Goal: Information Seeking & Learning: Compare options

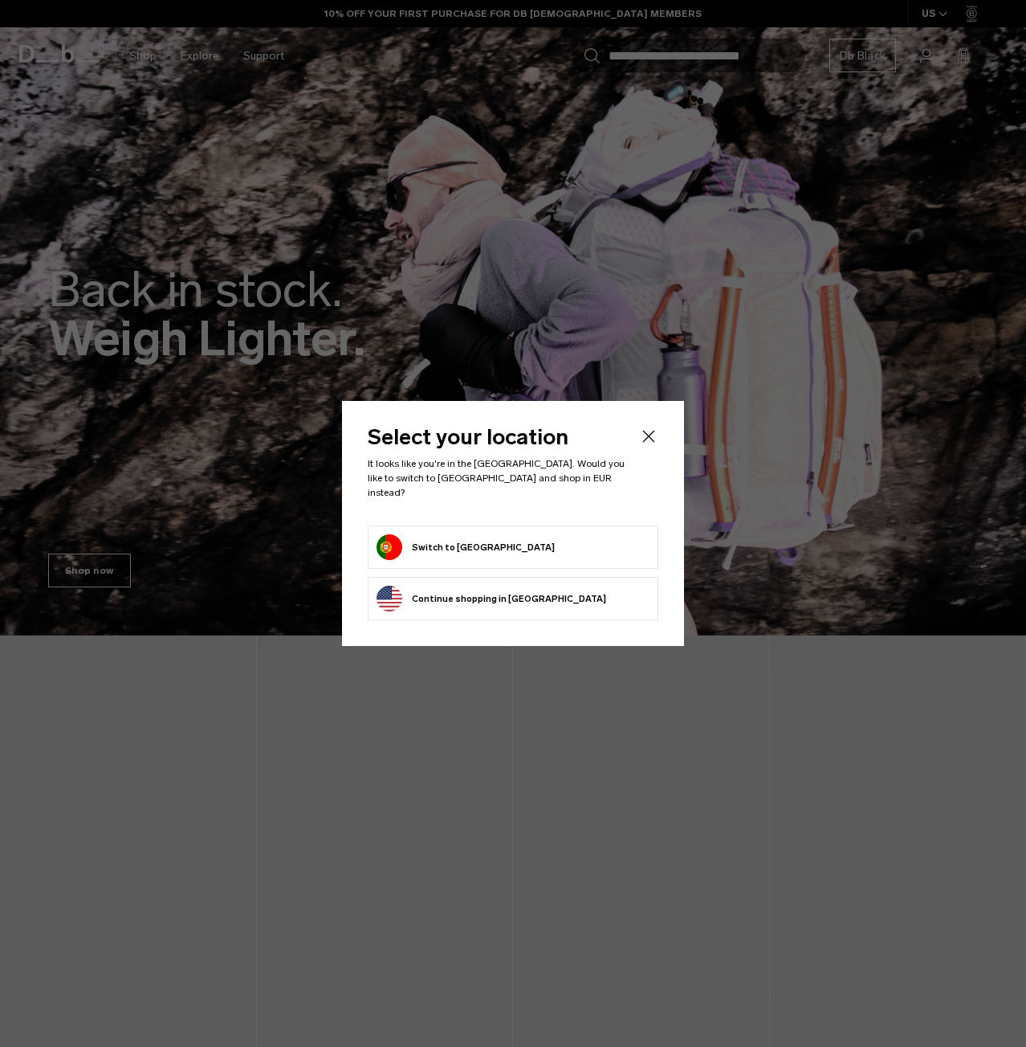
click at [454, 537] on button "Switch to Portugal" at bounding box center [466, 547] width 178 height 26
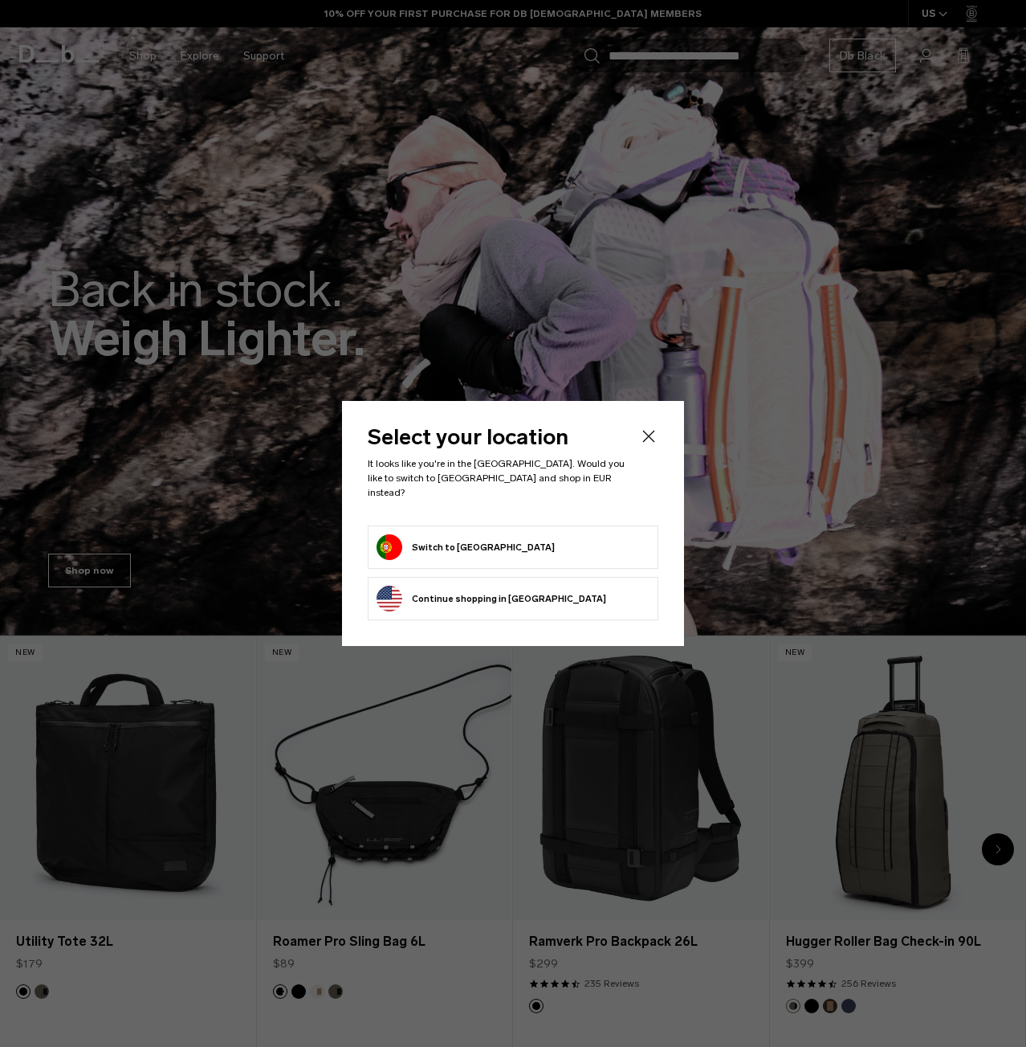
click at [434, 536] on button "Switch to Portugal" at bounding box center [466, 547] width 178 height 26
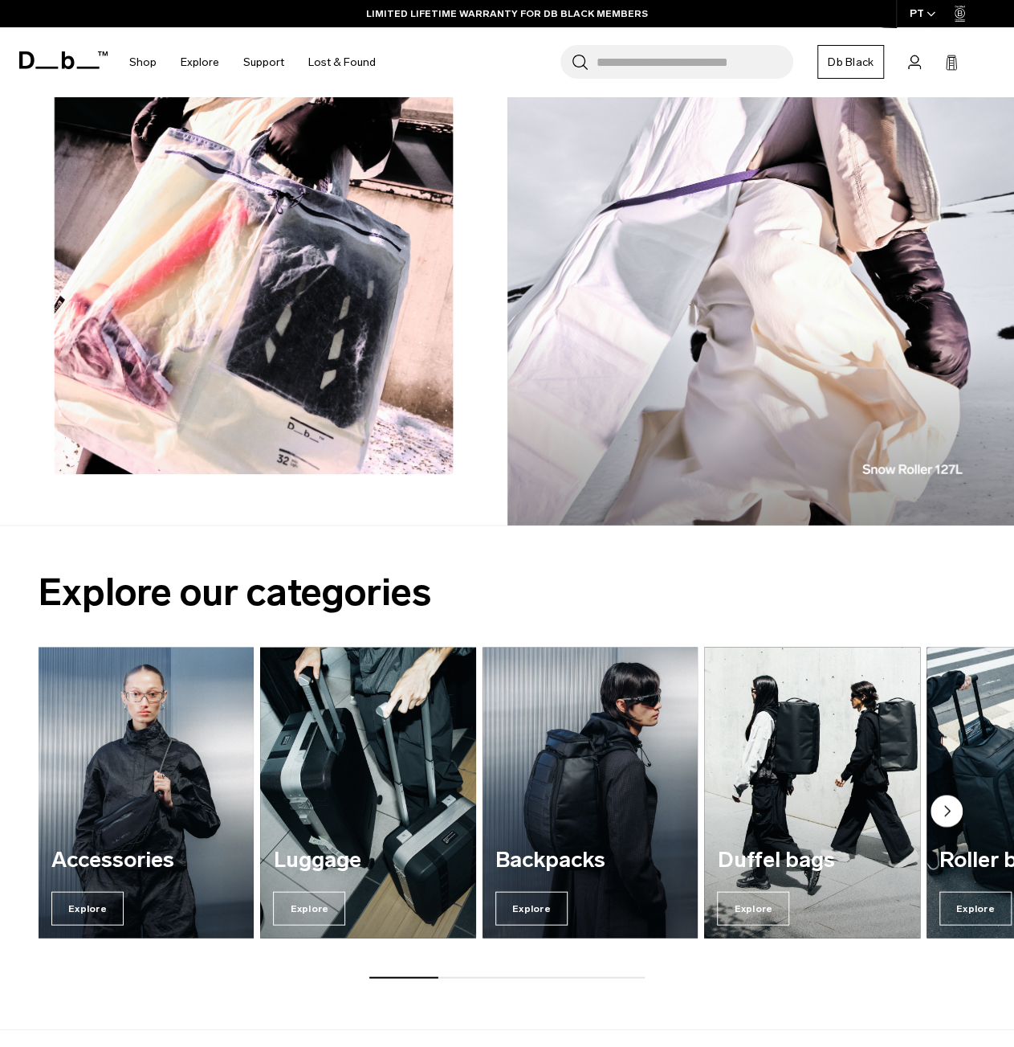
scroll to position [1365, 0]
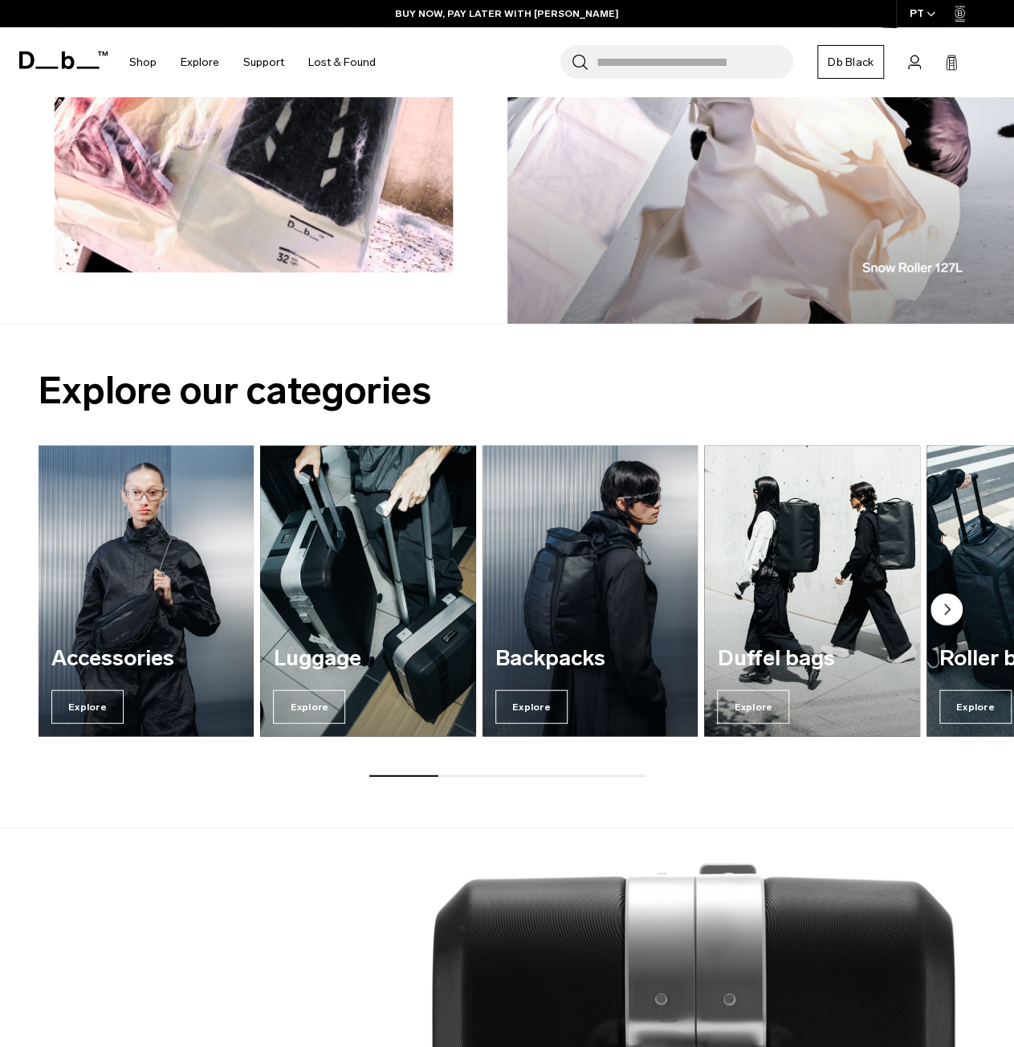
click at [938, 593] on circle "Next slide" at bounding box center [947, 609] width 32 height 32
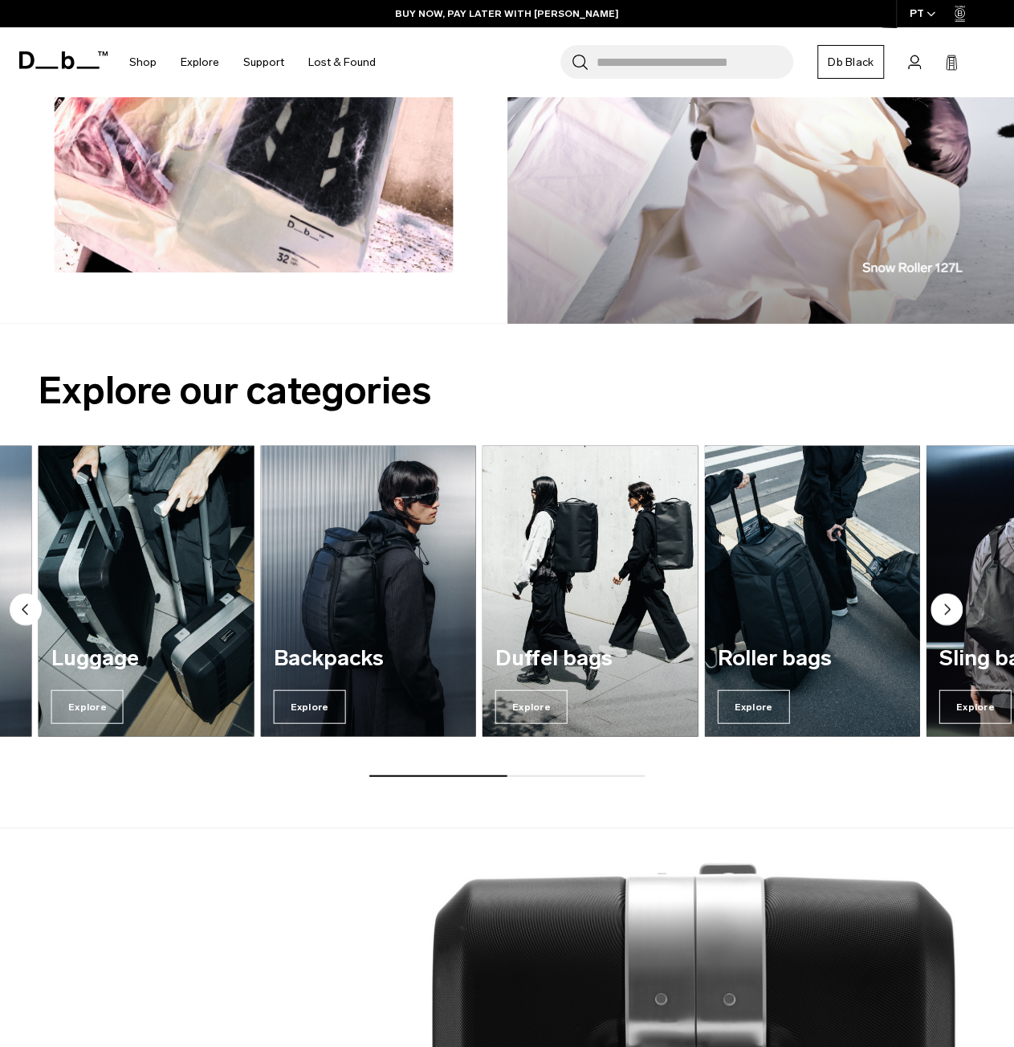
click at [938, 593] on circle "Next slide" at bounding box center [947, 609] width 32 height 32
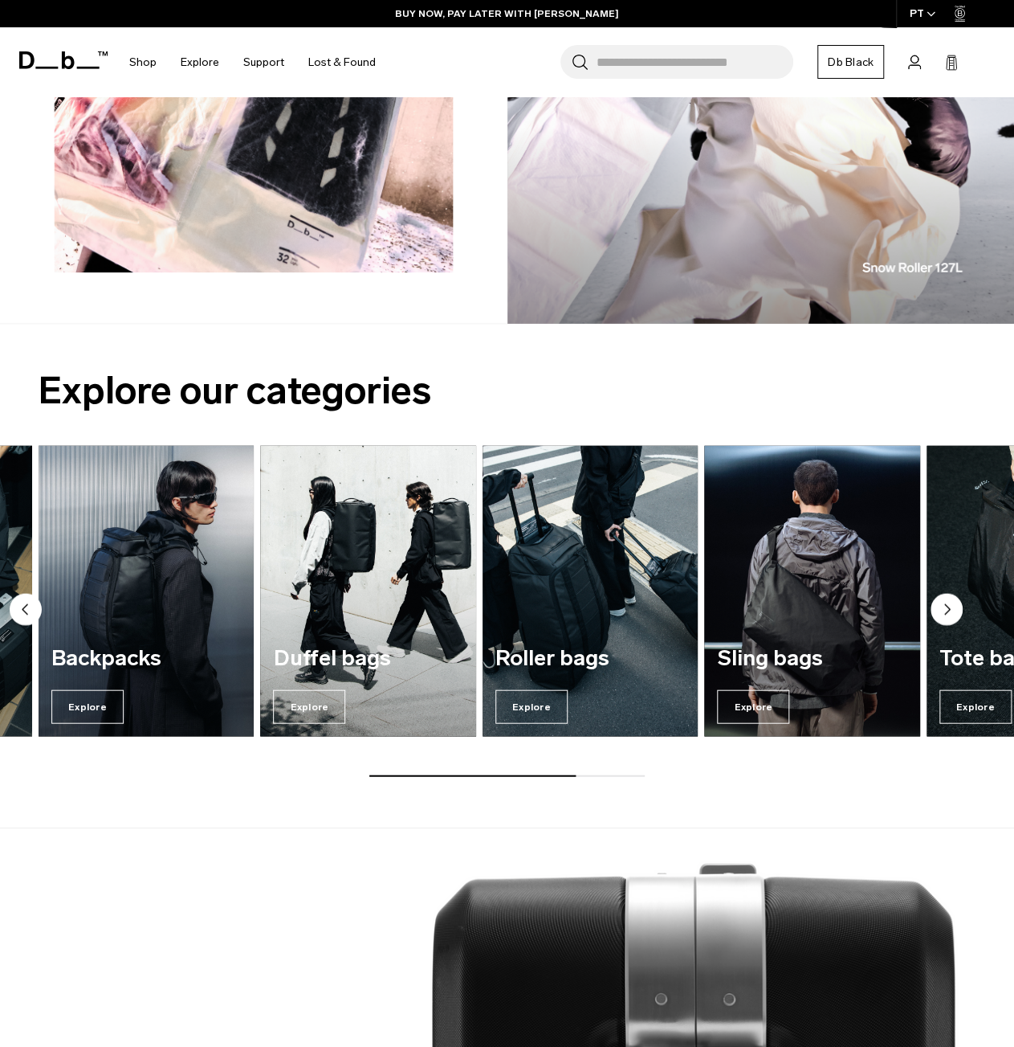
click at [938, 593] on circle "Next slide" at bounding box center [947, 609] width 32 height 32
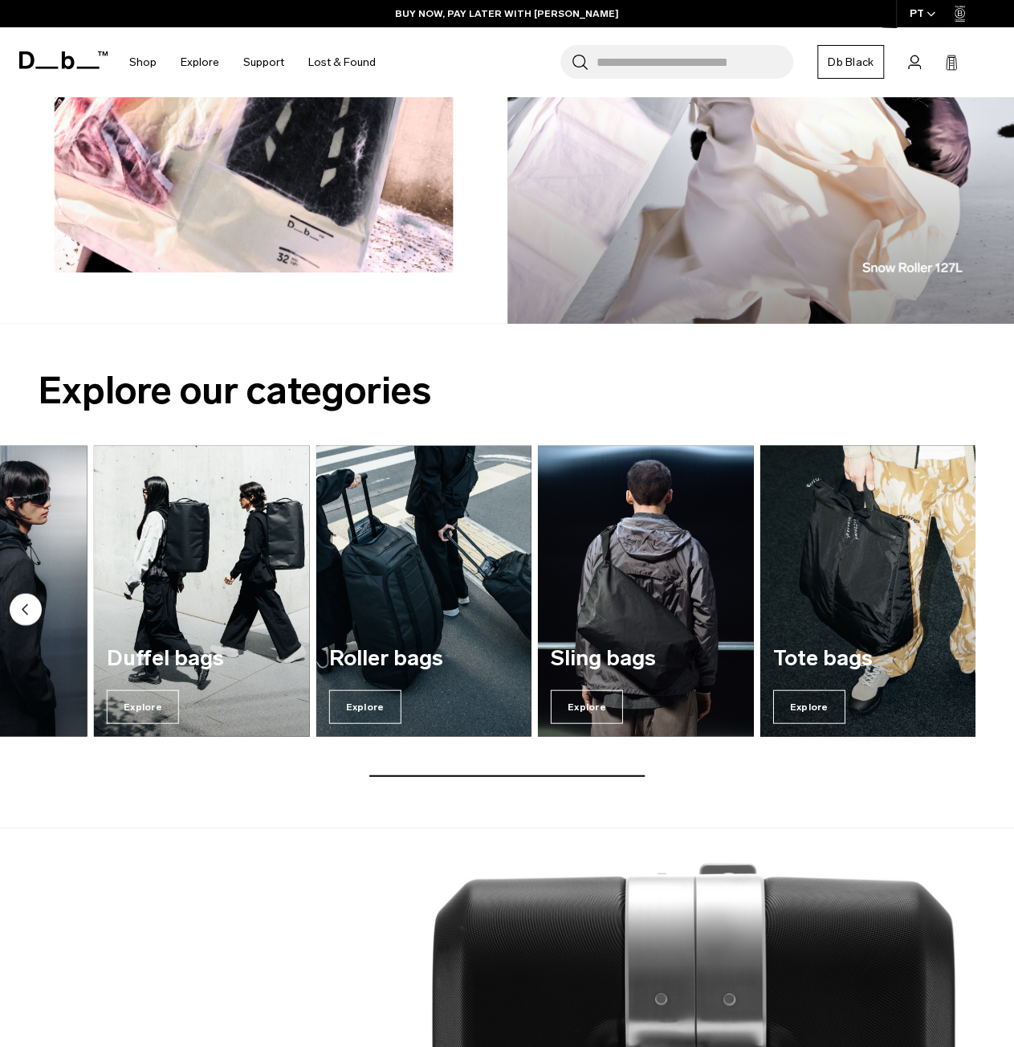
click at [938, 590] on div "Accessories Explore Luggage Explore Backpacks Explore Duffel bags Explore" at bounding box center [507, 610] width 1014 height 331
click at [928, 590] on img "7 / 7" at bounding box center [868, 590] width 222 height 300
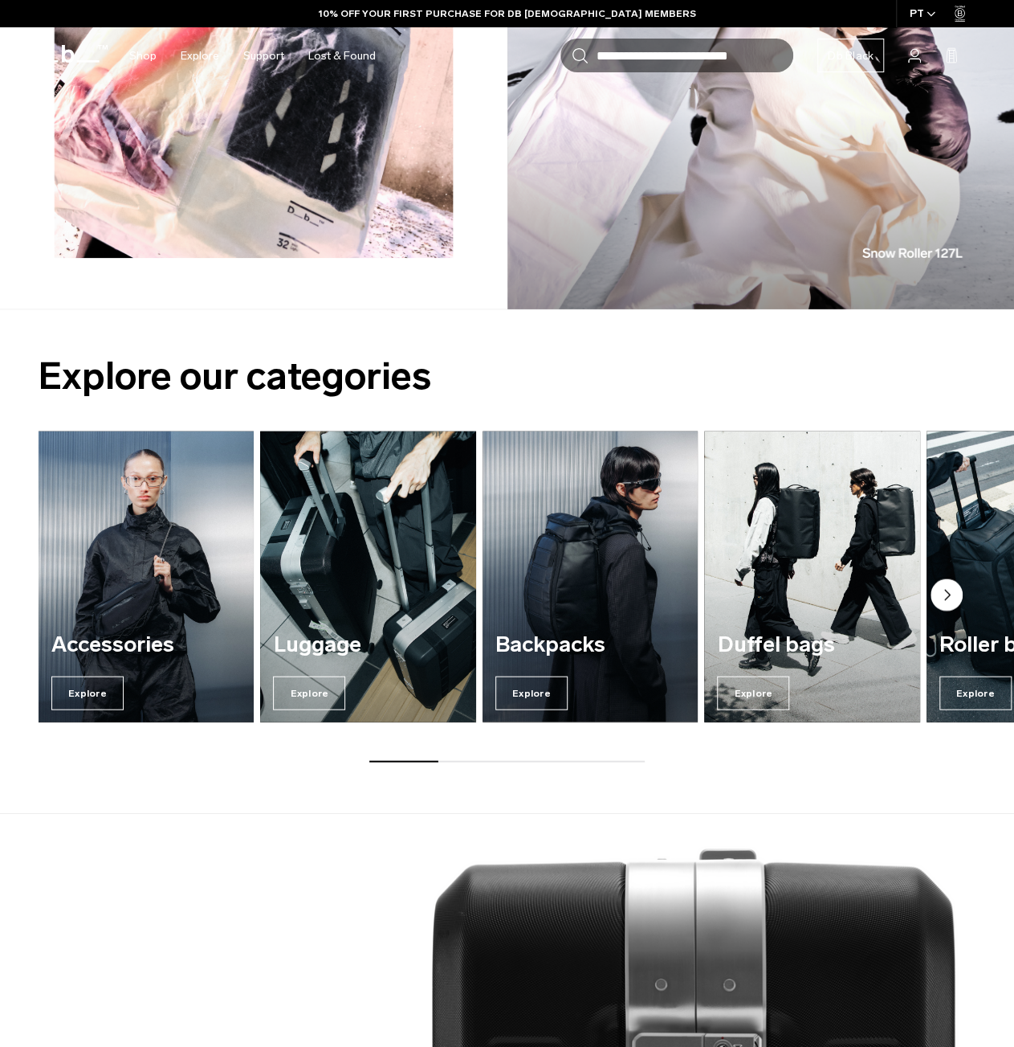
scroll to position [1365, 0]
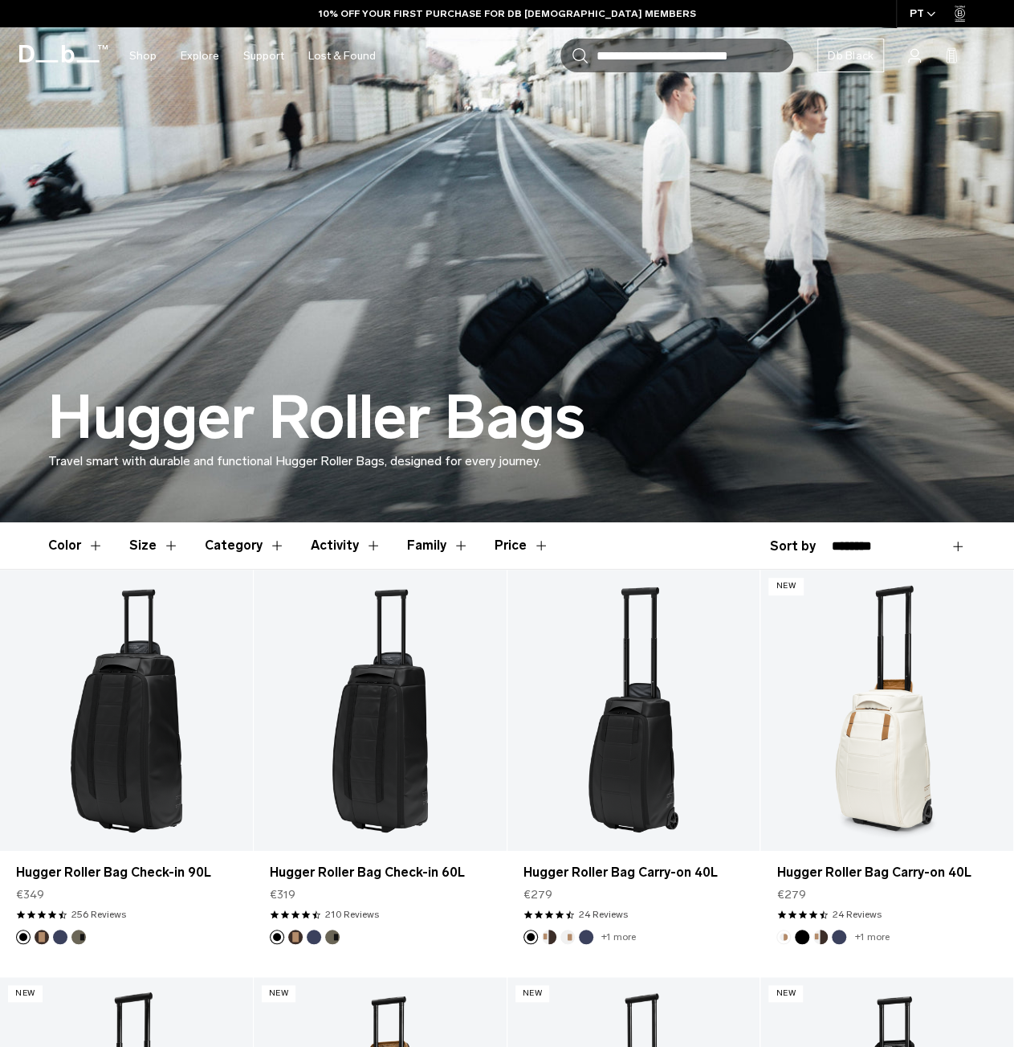
click at [251, 539] on button "Category" at bounding box center [245, 545] width 80 height 47
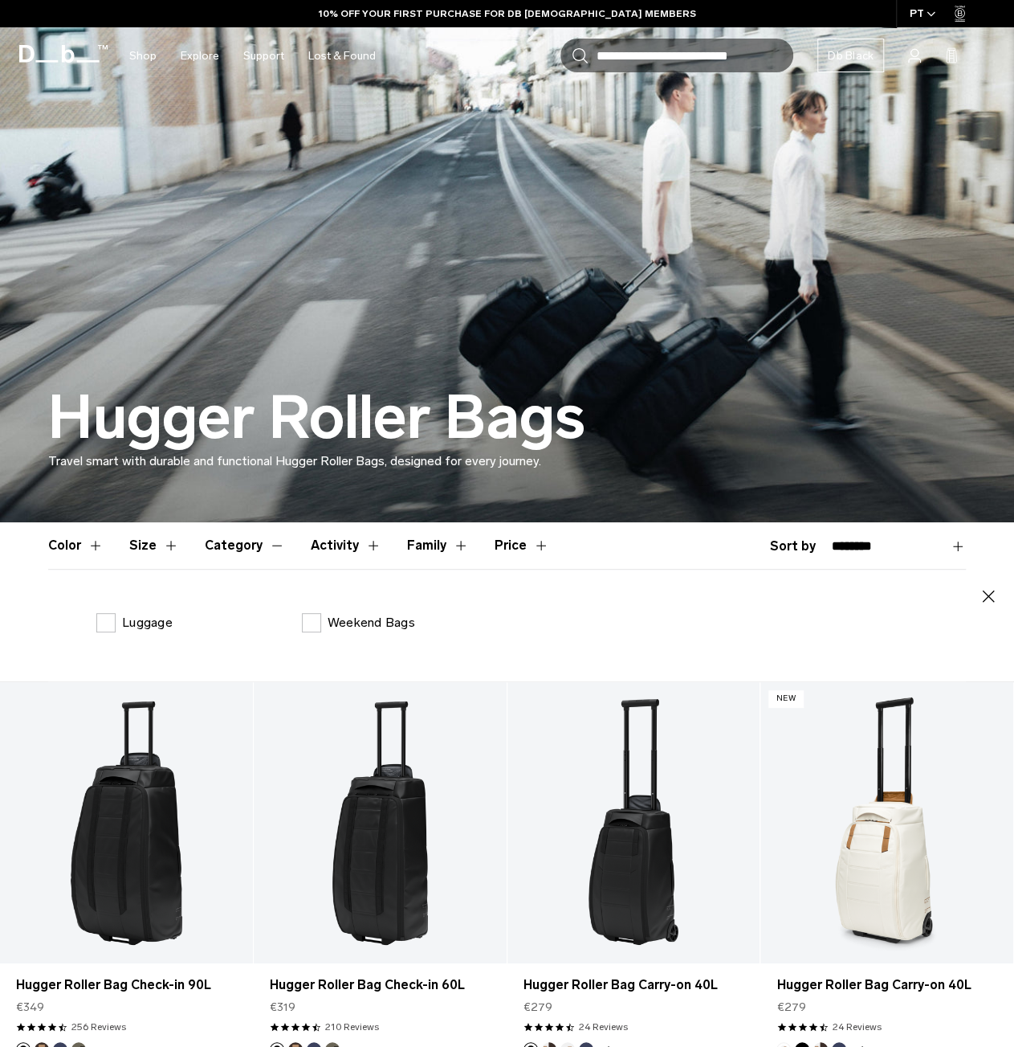
click at [251, 539] on button "Category" at bounding box center [245, 545] width 80 height 47
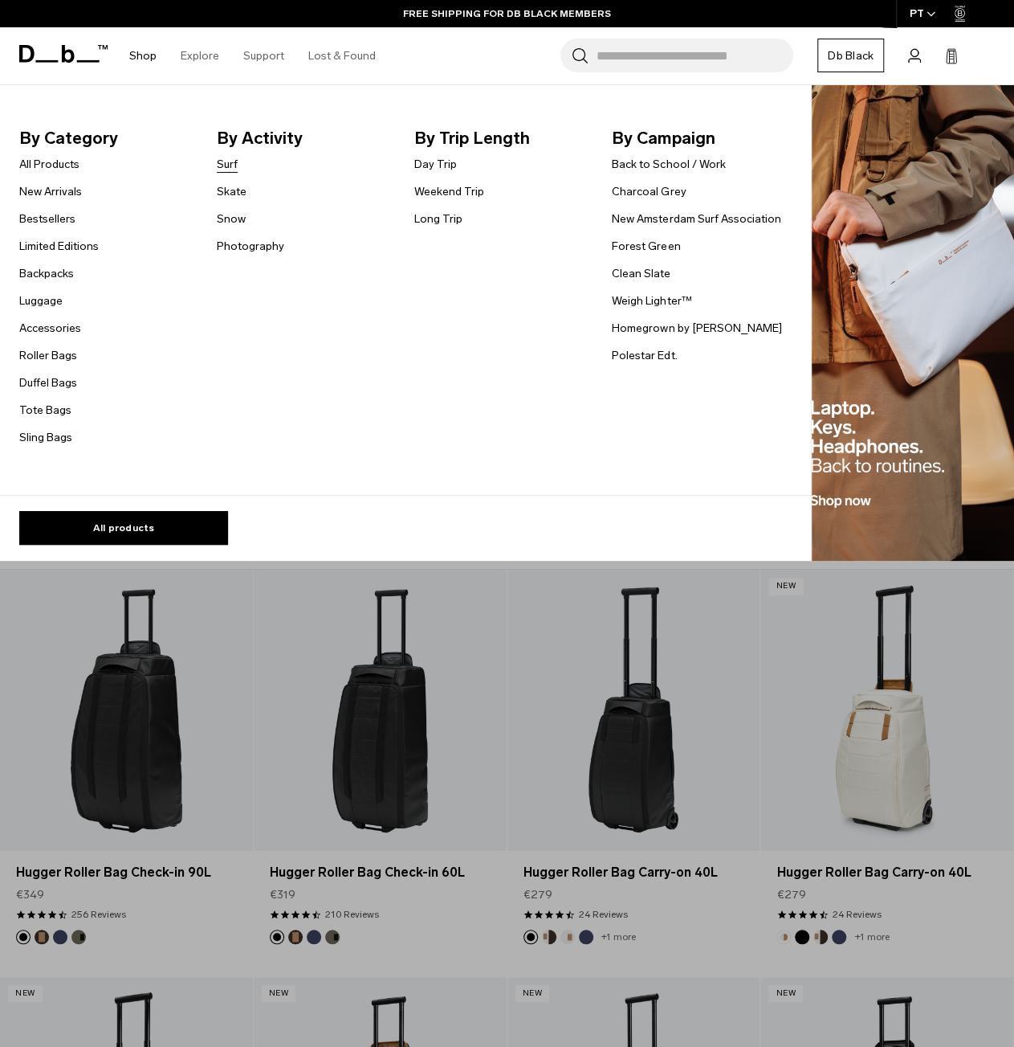
click at [226, 160] on link "Surf" at bounding box center [227, 164] width 21 height 17
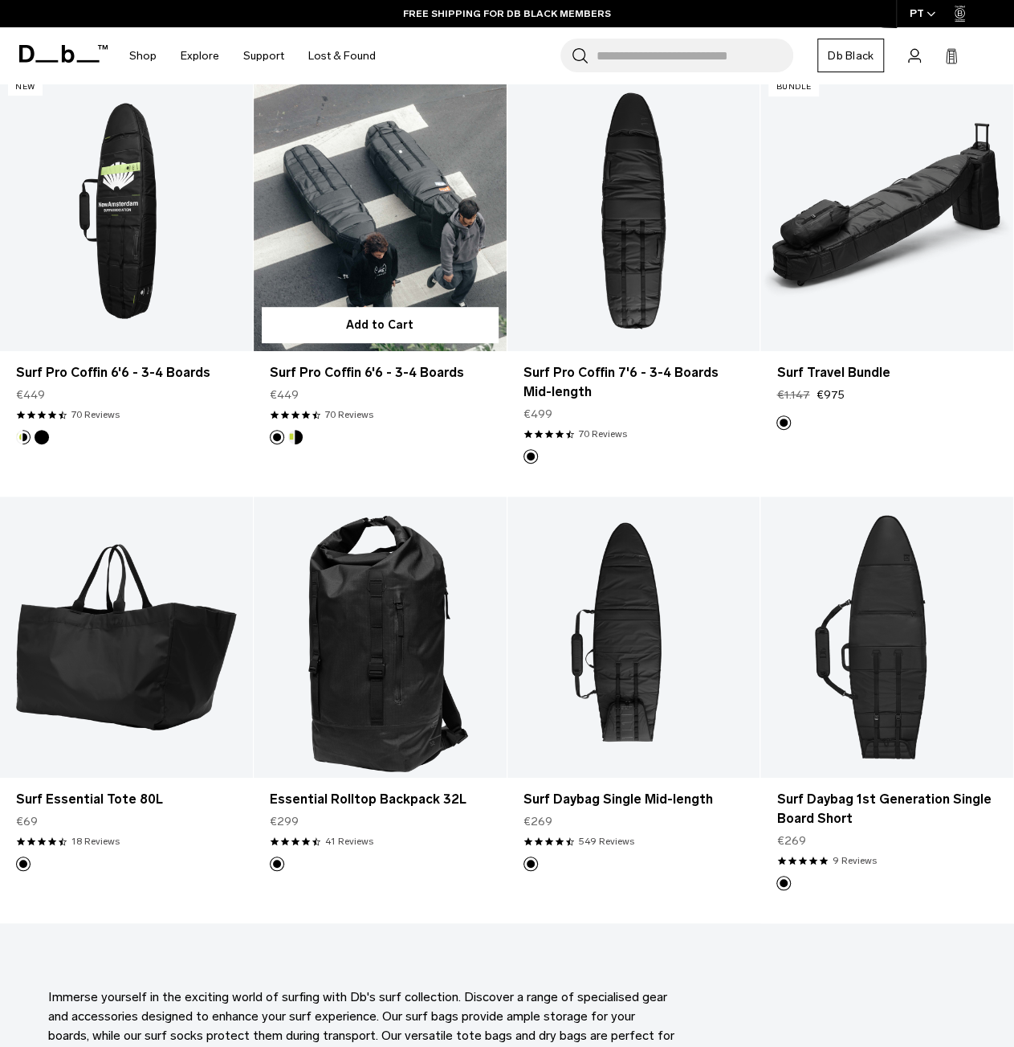
scroll to position [321, 0]
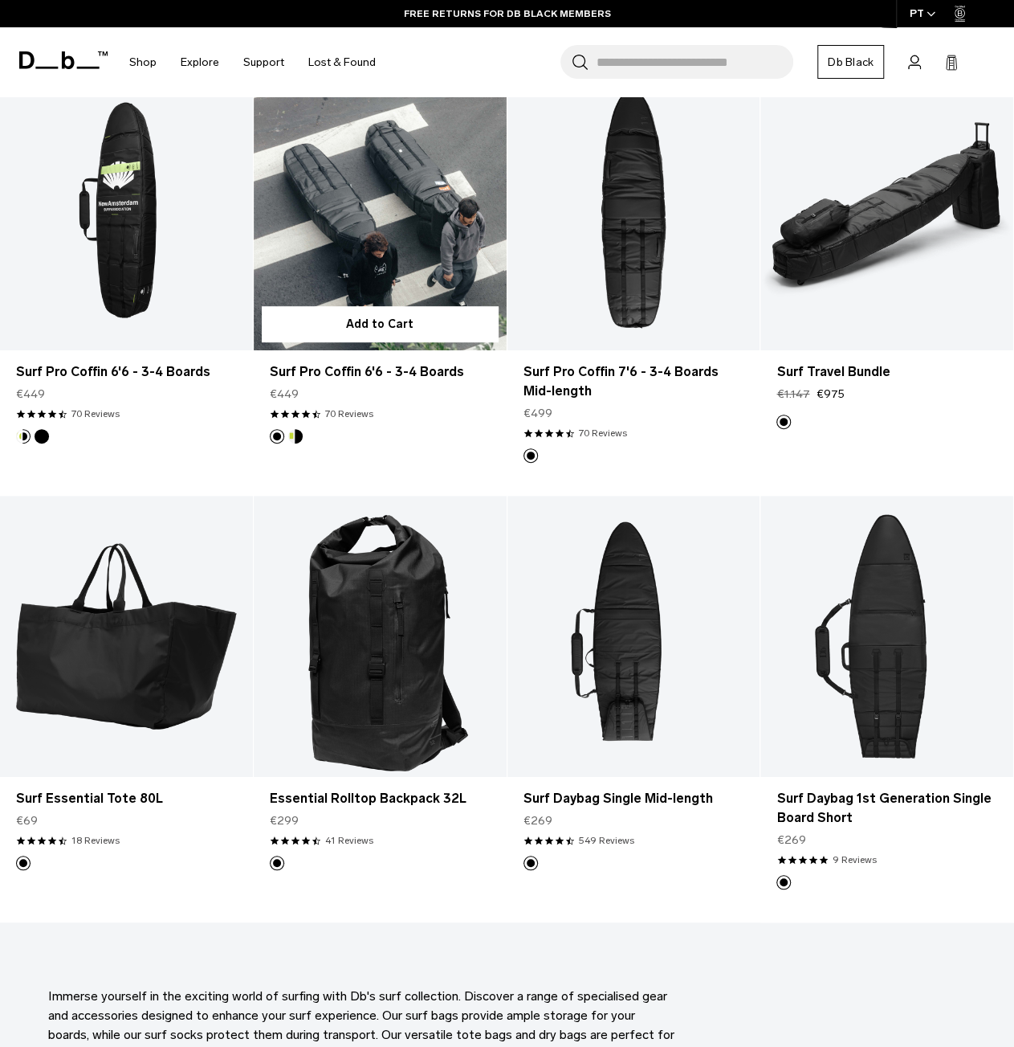
click at [357, 200] on link "Surf Pro Coffin 6'6 - 3-4 Boards" at bounding box center [380, 210] width 253 height 281
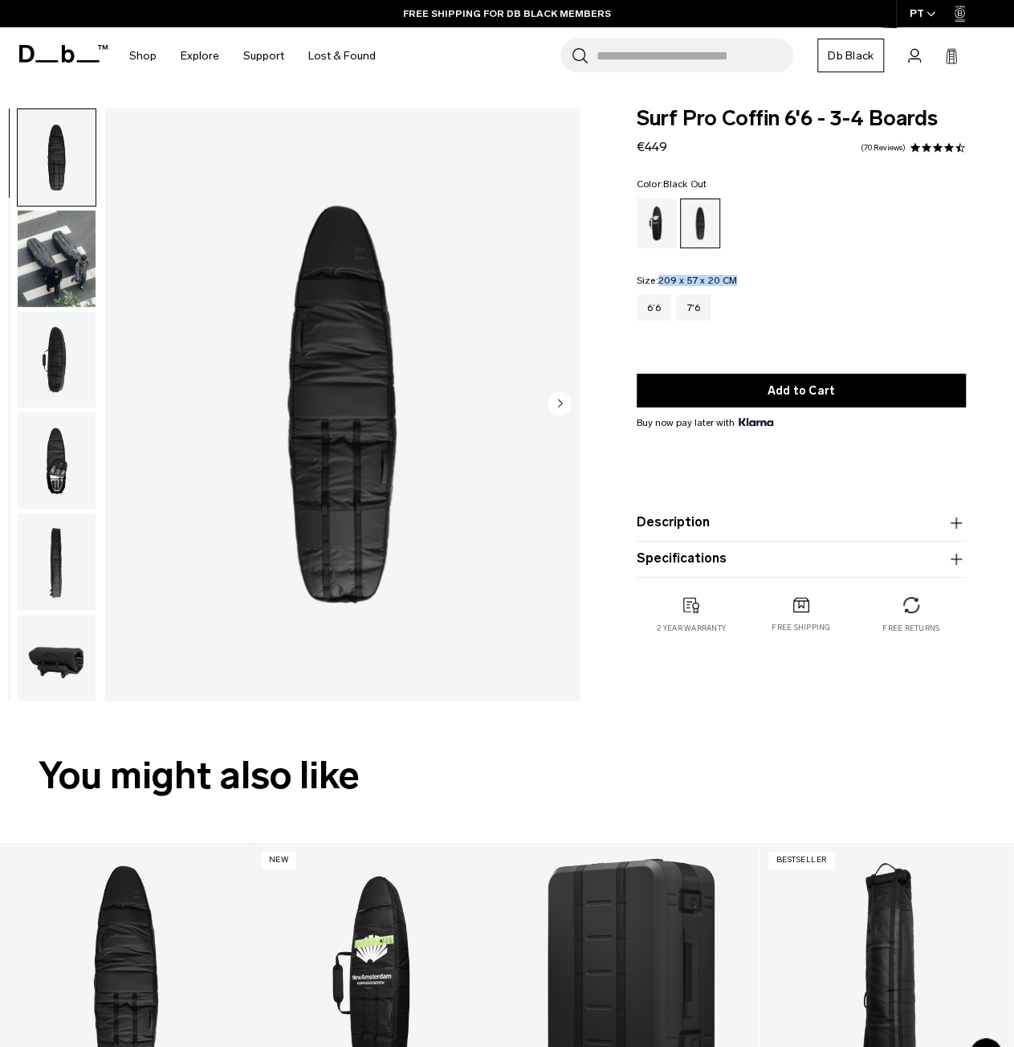
drag, startPoint x: 737, startPoint y: 280, endPoint x: 661, endPoint y: 284, distance: 76.4
click at [661, 284] on fieldset "Size: 209 x 57 x 20 CM Out of stock 6’6 7'6" at bounding box center [801, 309] width 329 height 68
copy span "209 x 57 x 20 CM"
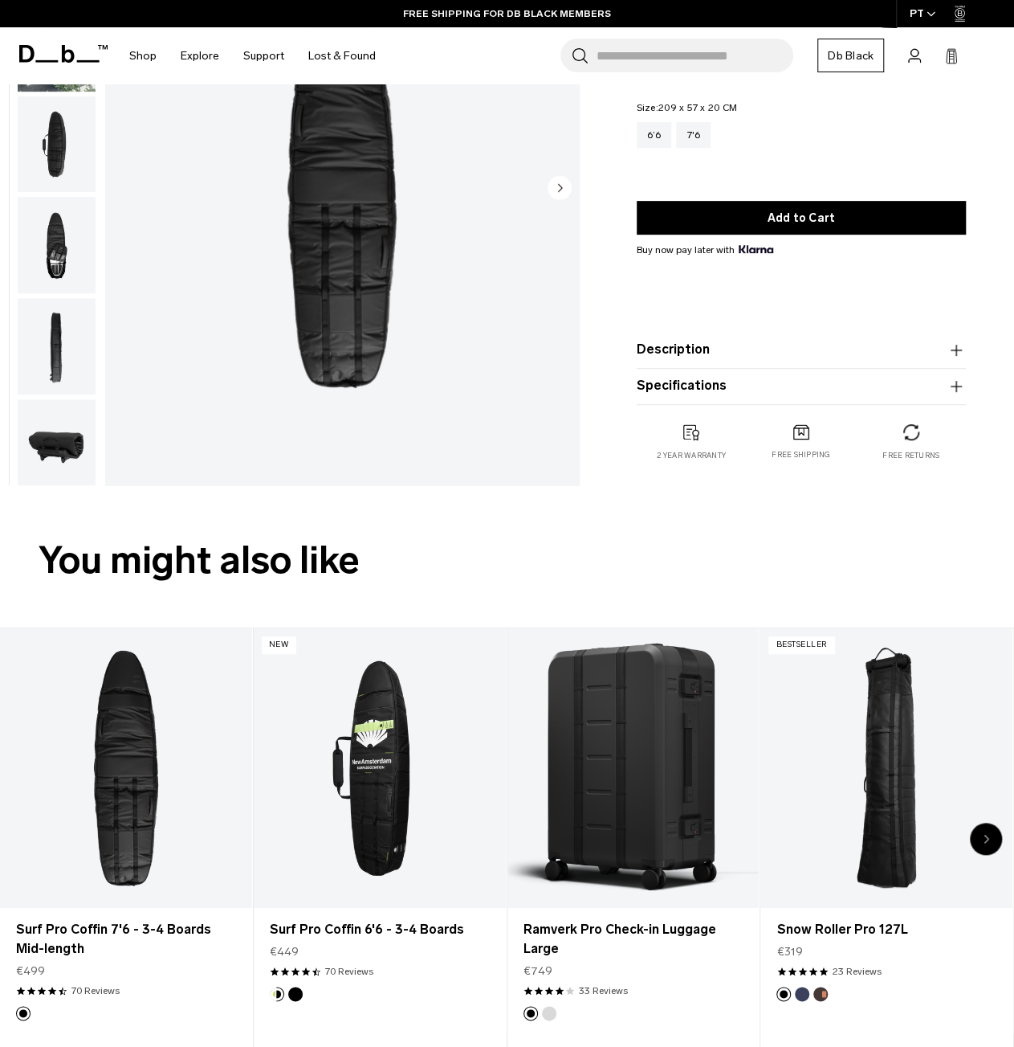
scroll to position [402, 0]
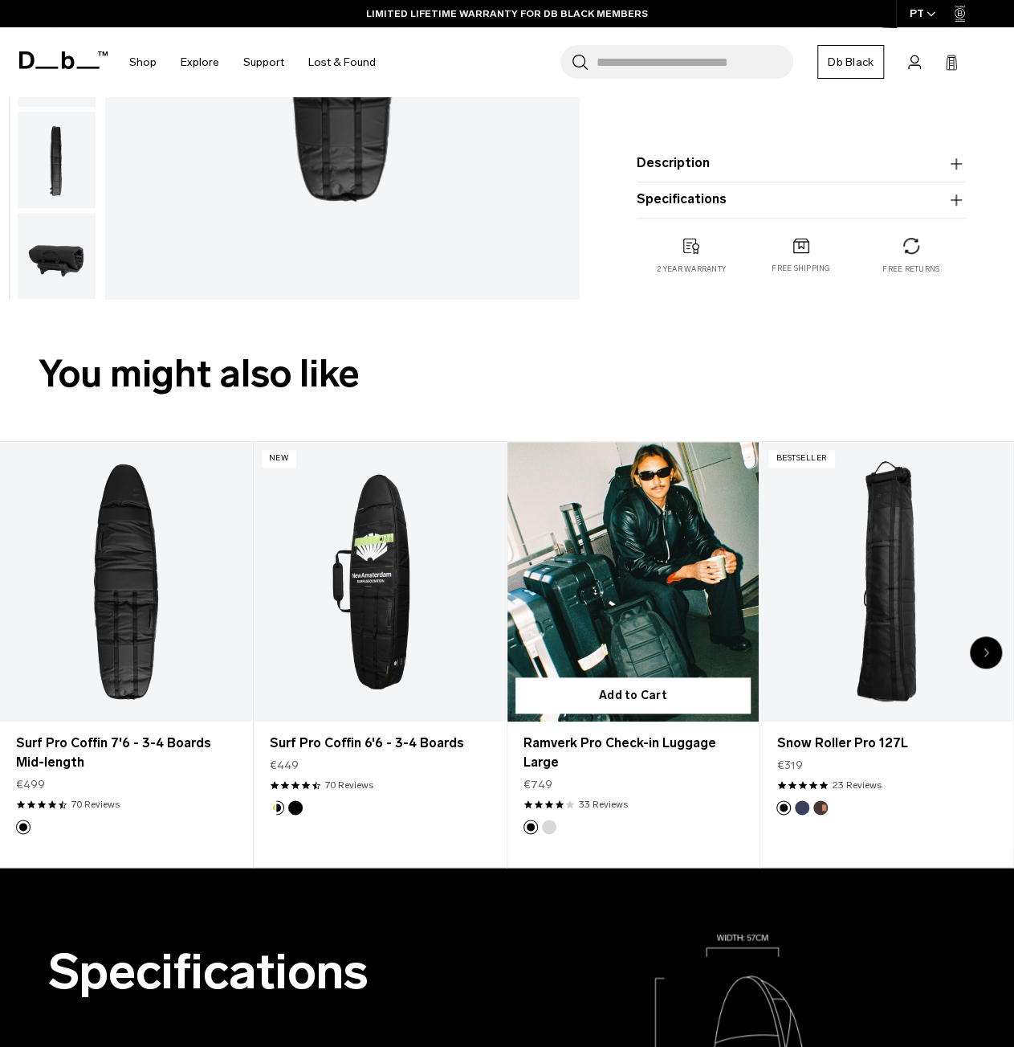
click at [661, 578] on link "Ramverk Pro Check-in Luggage Large" at bounding box center [634, 582] width 252 height 280
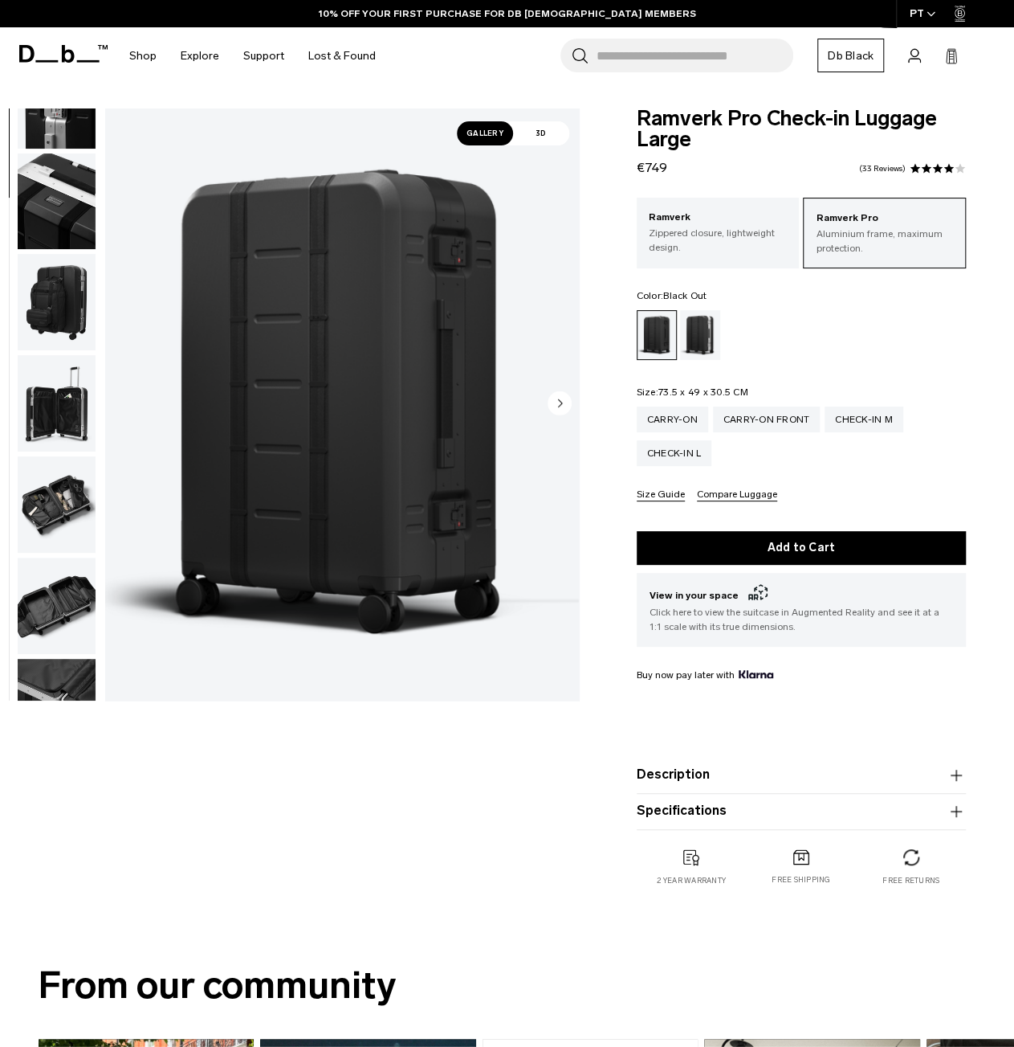
click at [50, 398] on img "button" at bounding box center [57, 403] width 78 height 96
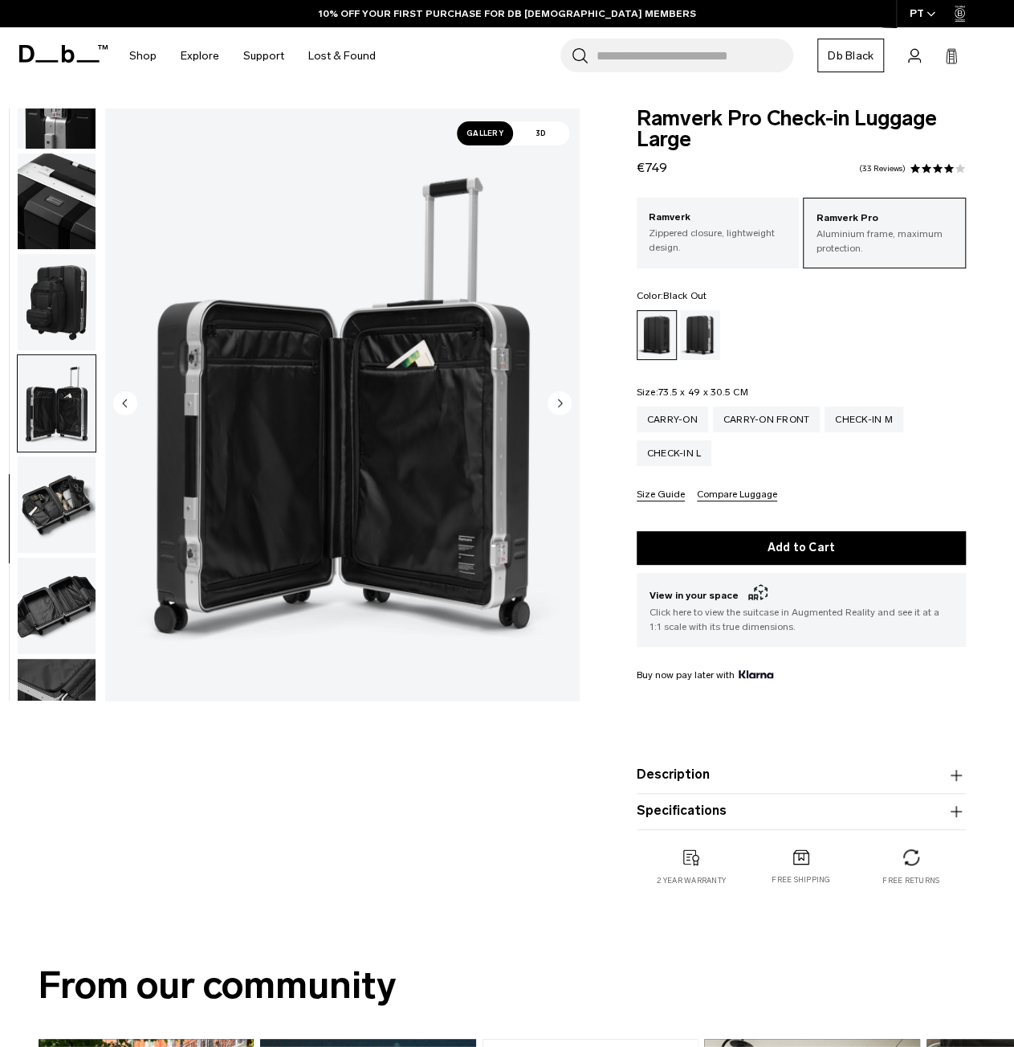
scroll to position [618, 0]
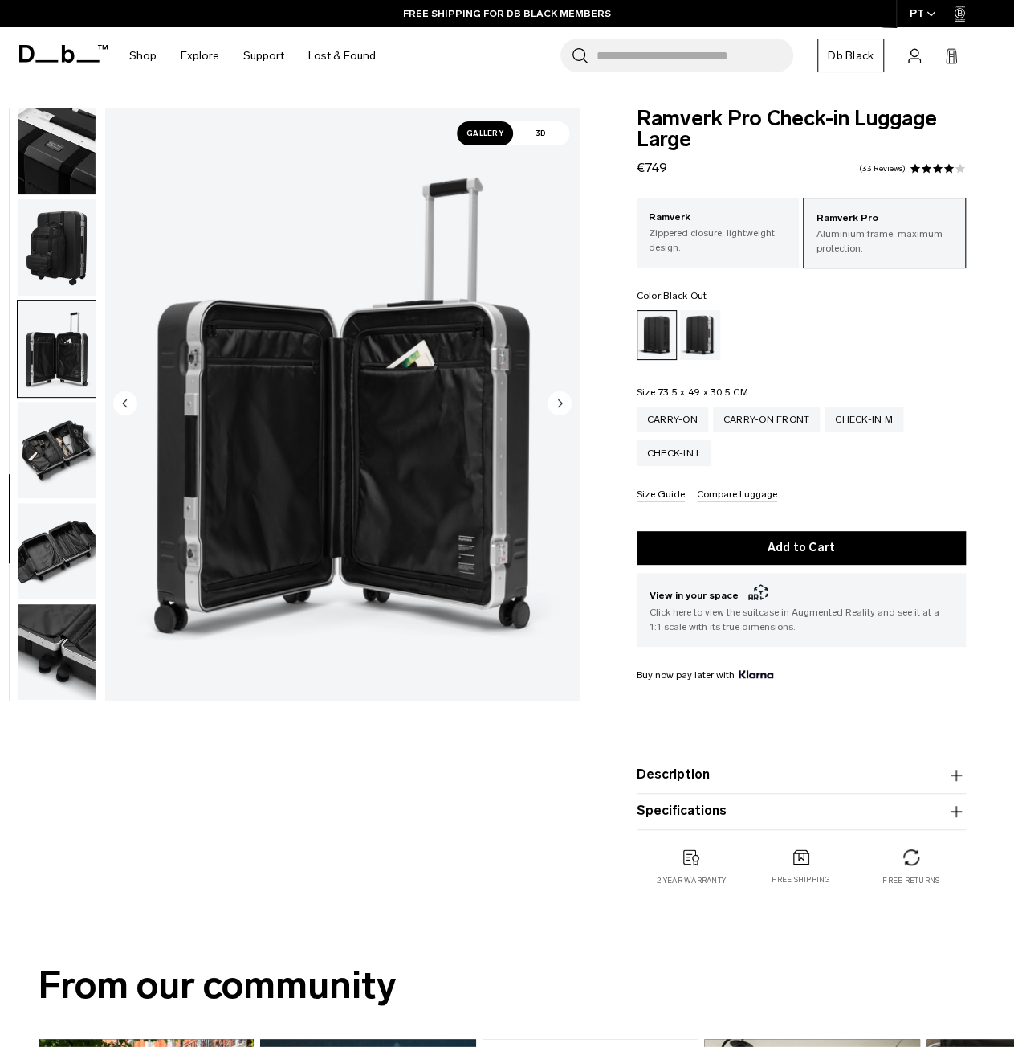
click at [56, 455] on img "button" at bounding box center [57, 450] width 78 height 96
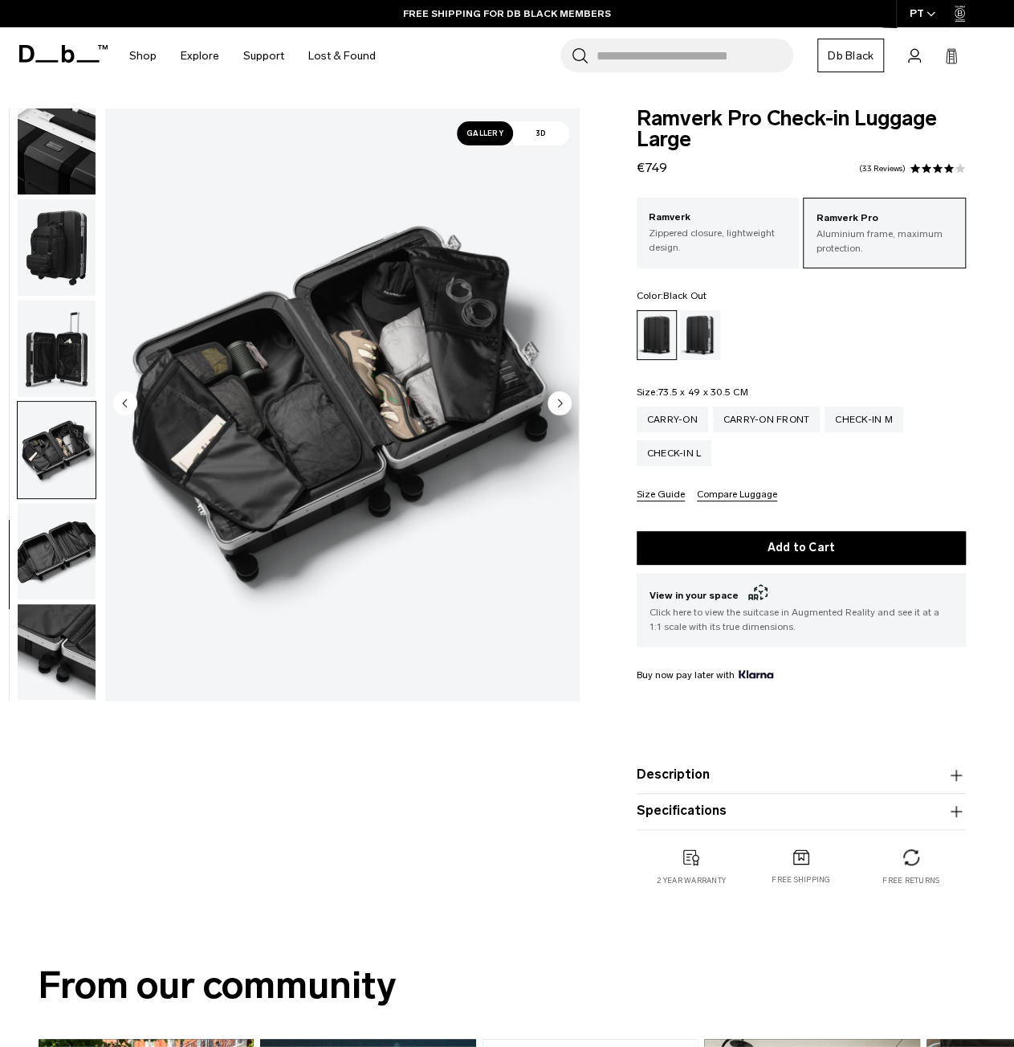
click at [56, 540] on img "button" at bounding box center [57, 551] width 78 height 96
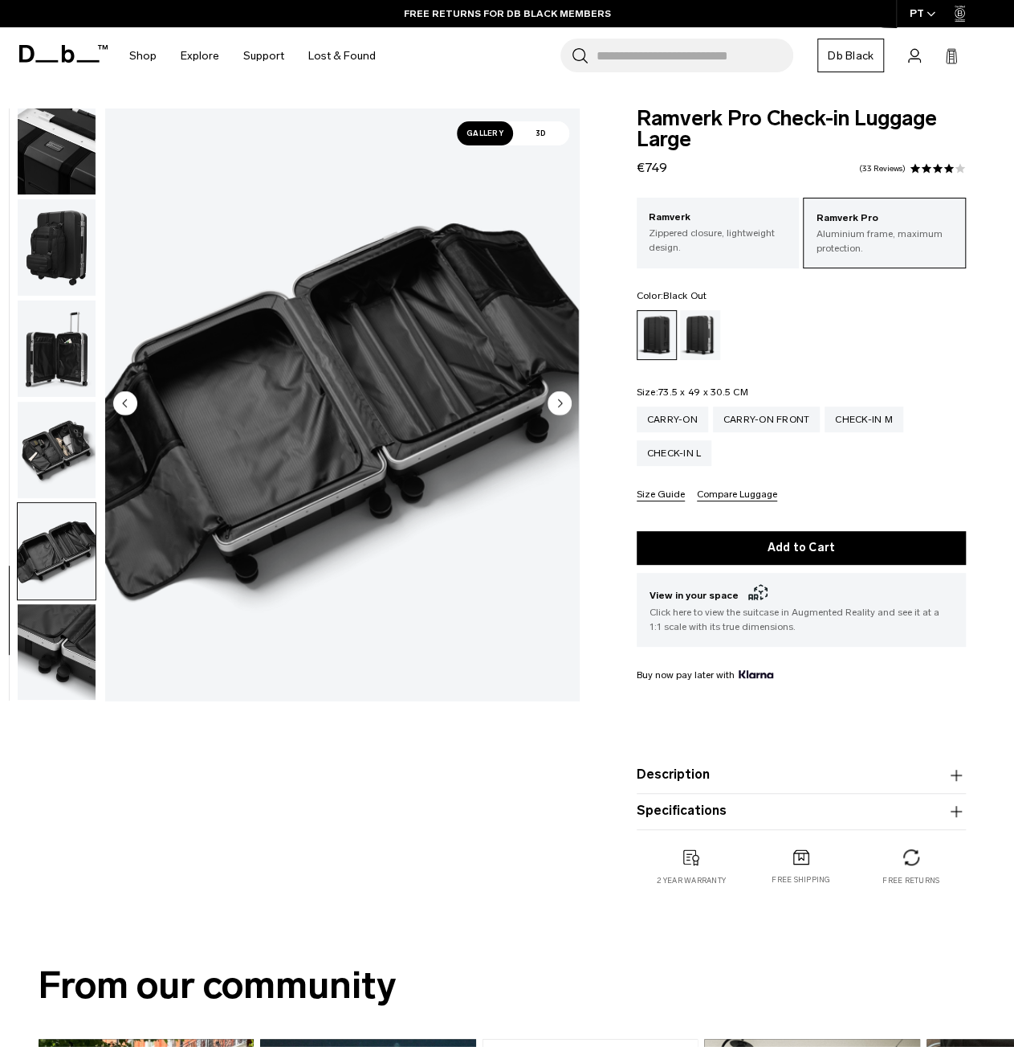
click at [10, 664] on div at bounding box center [53, 404] width 88 height 592
click at [87, 626] on img "button" at bounding box center [57, 652] width 78 height 96
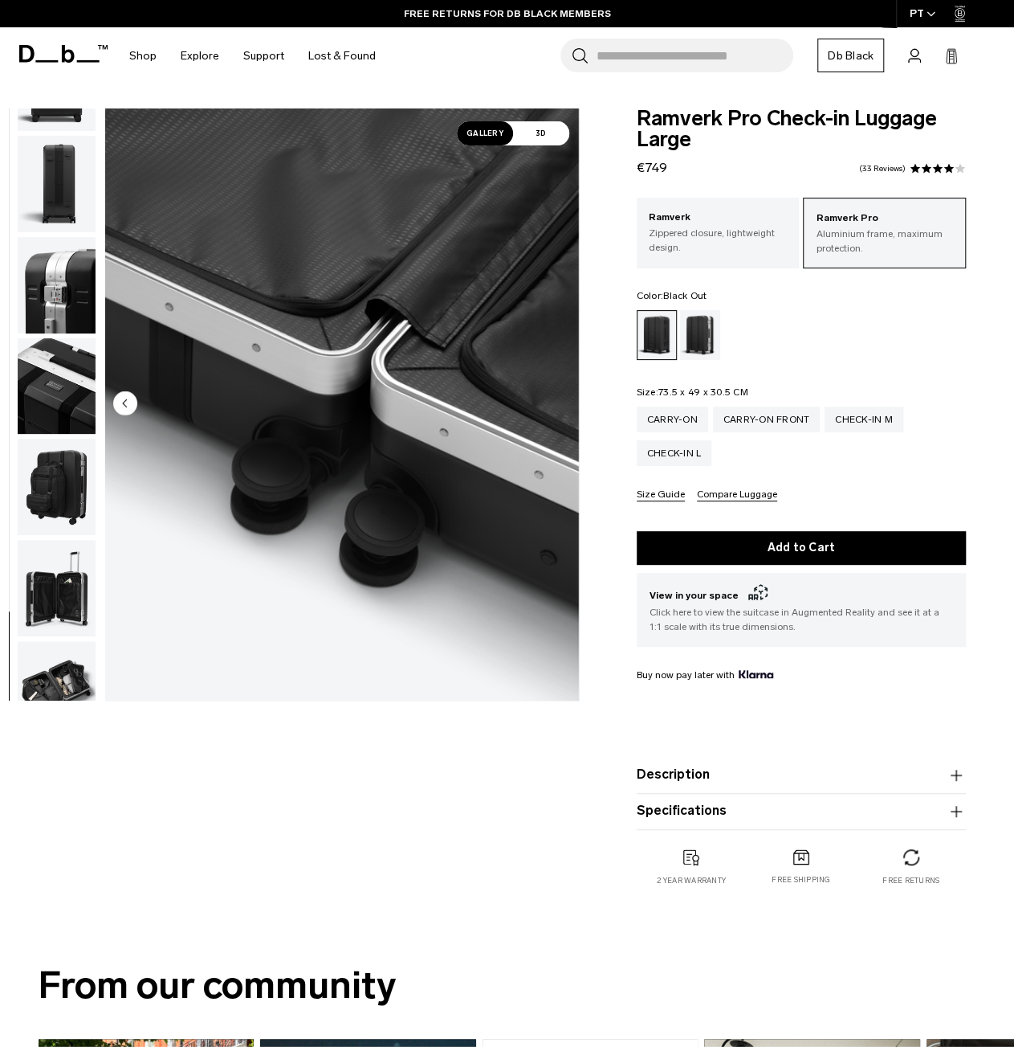
click at [56, 484] on img "button" at bounding box center [57, 487] width 78 height 96
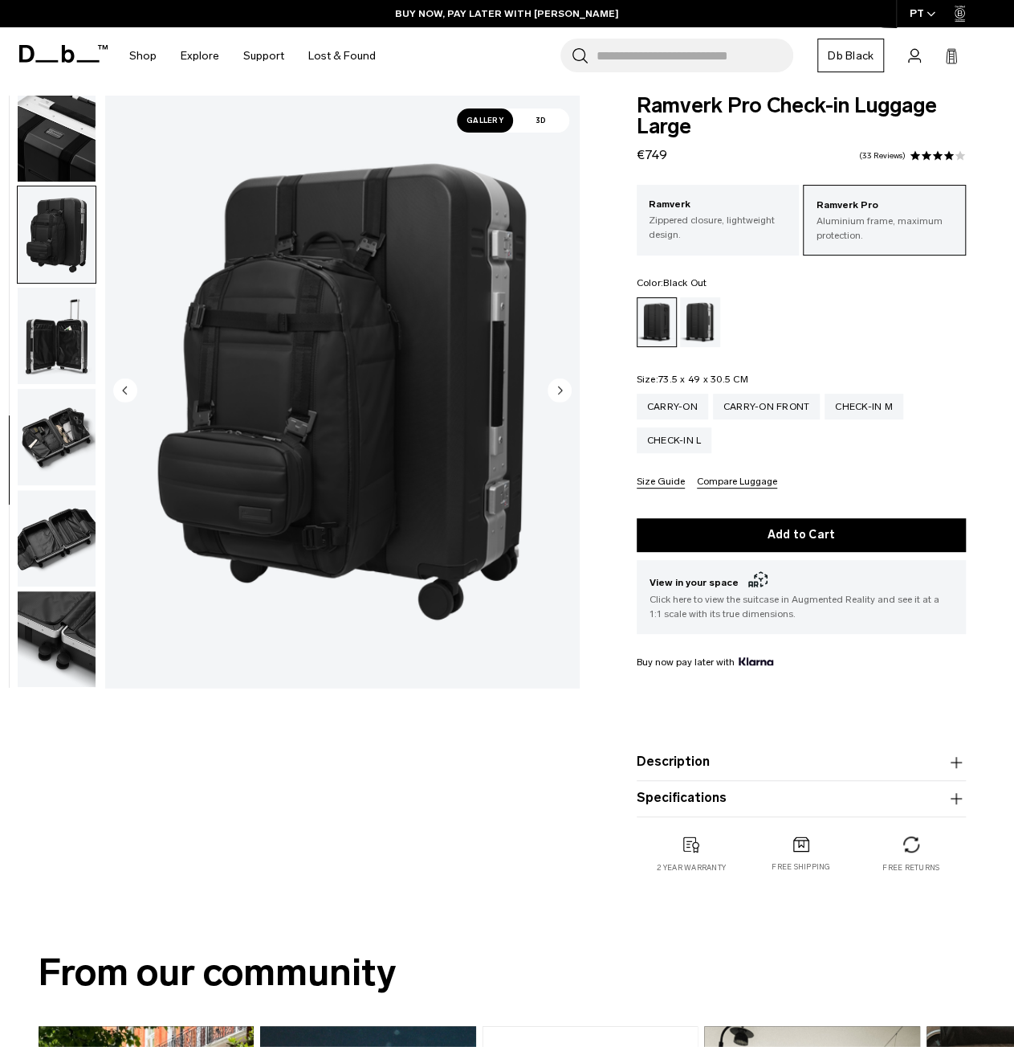
scroll to position [0, 0]
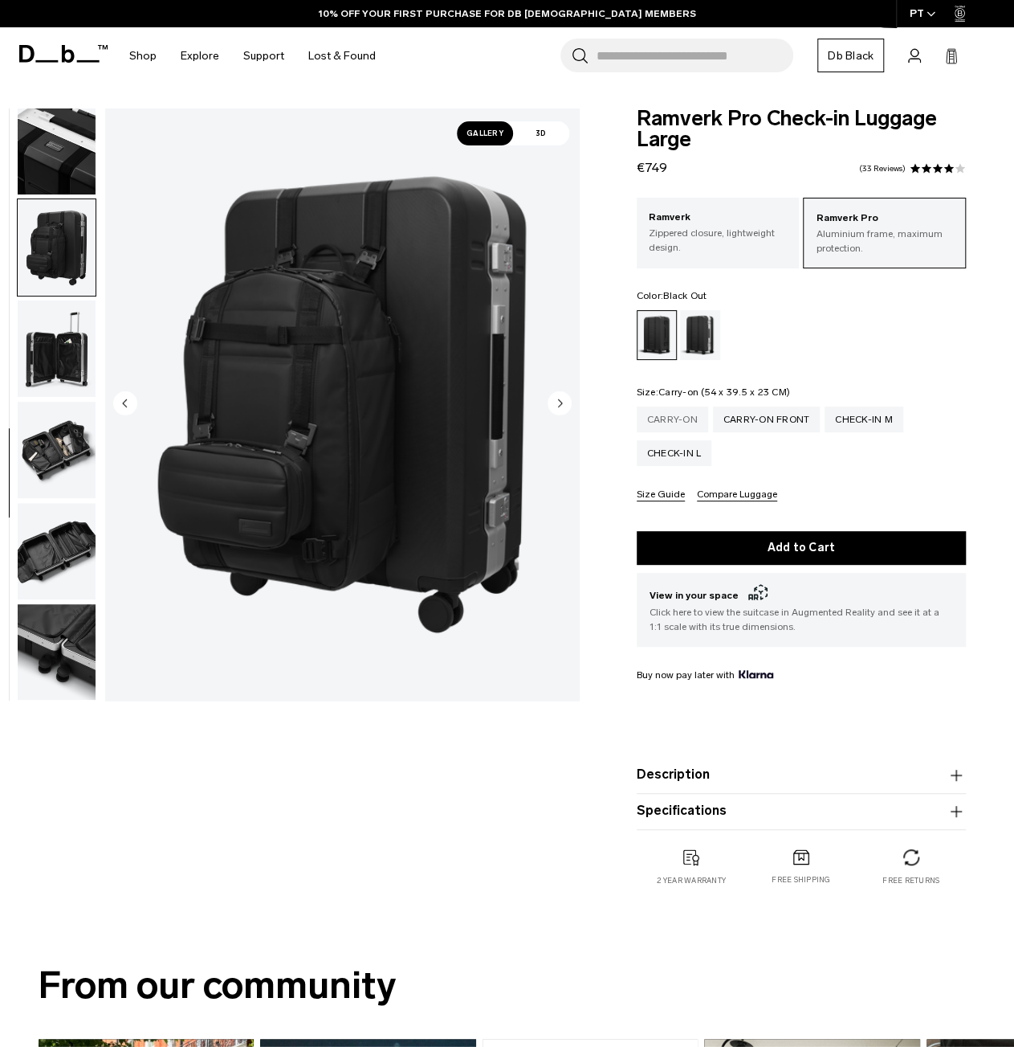
click at [671, 415] on div "Carry-on" at bounding box center [672, 419] width 71 height 26
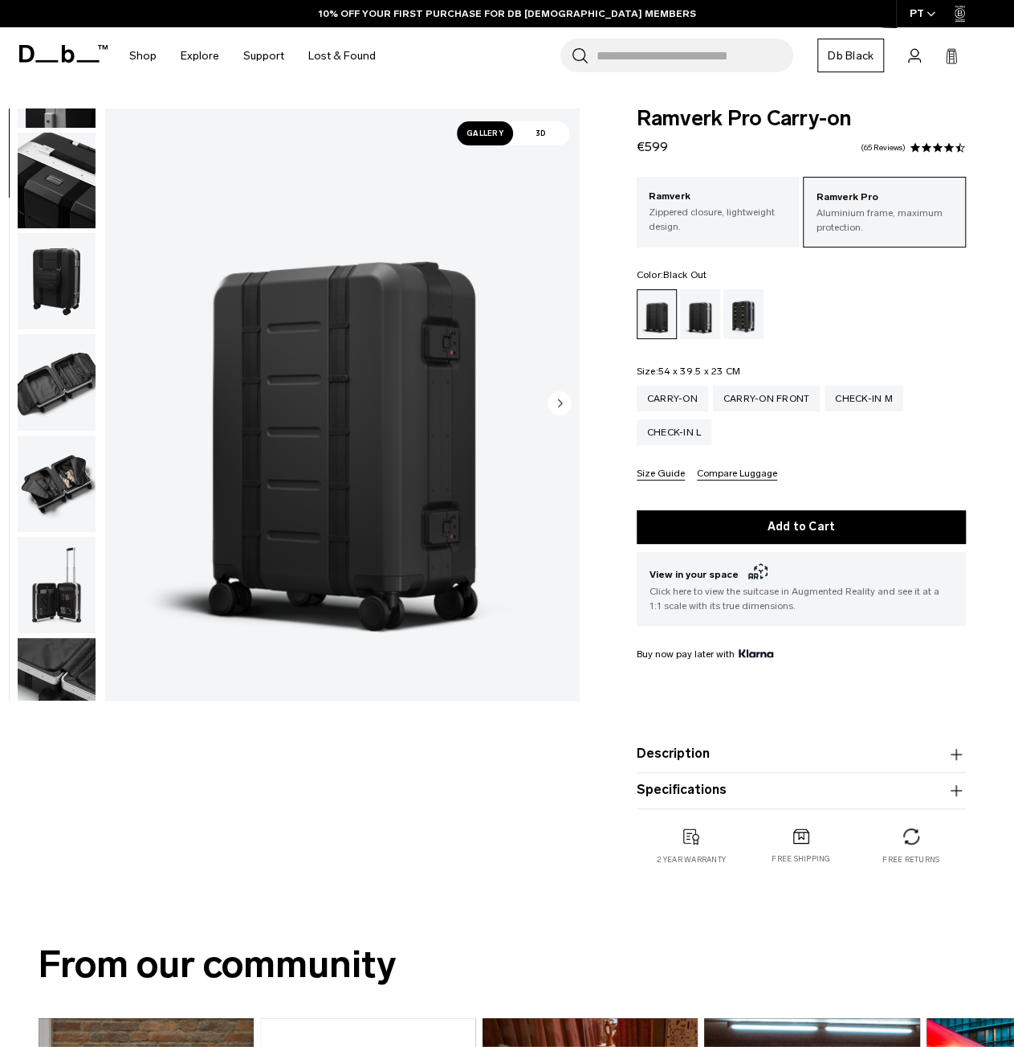
scroll to position [803, 0]
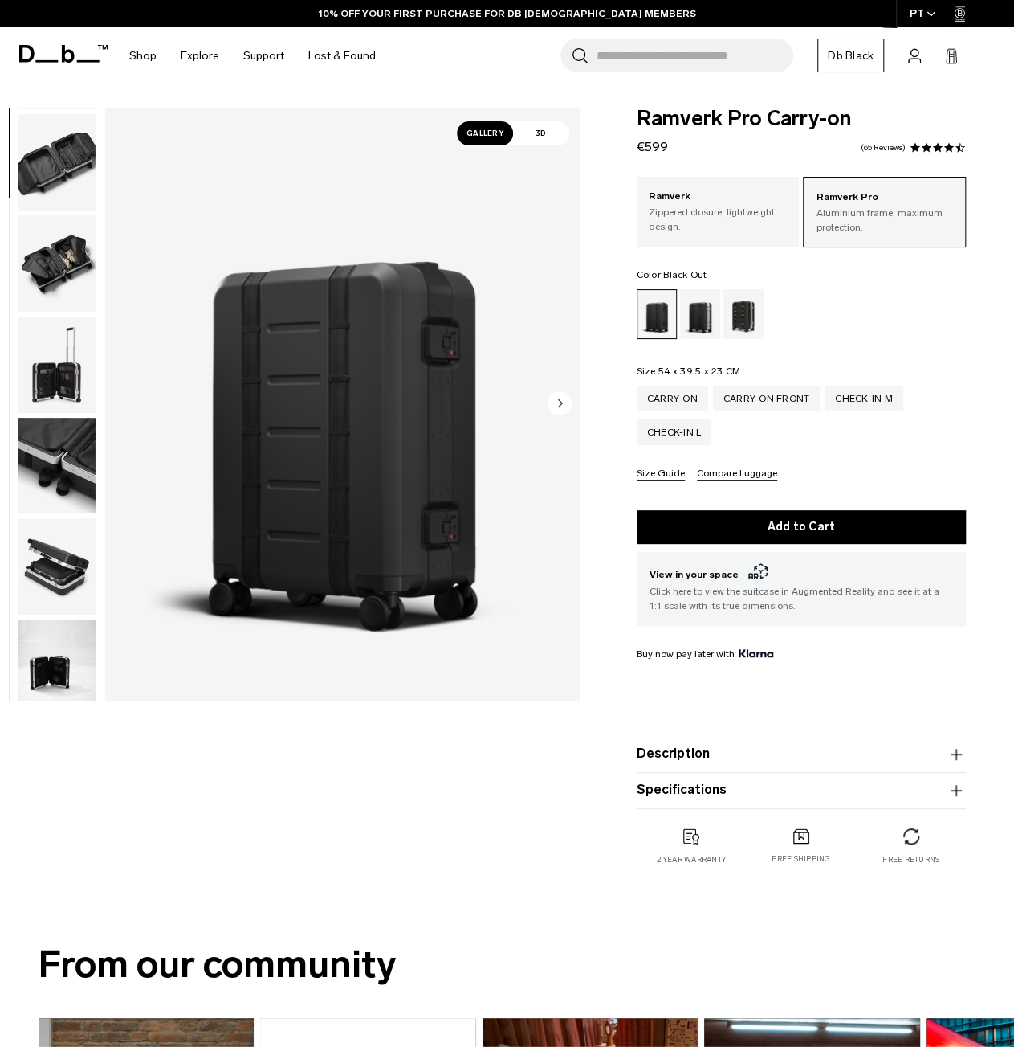
click at [51, 247] on img "button" at bounding box center [57, 263] width 78 height 96
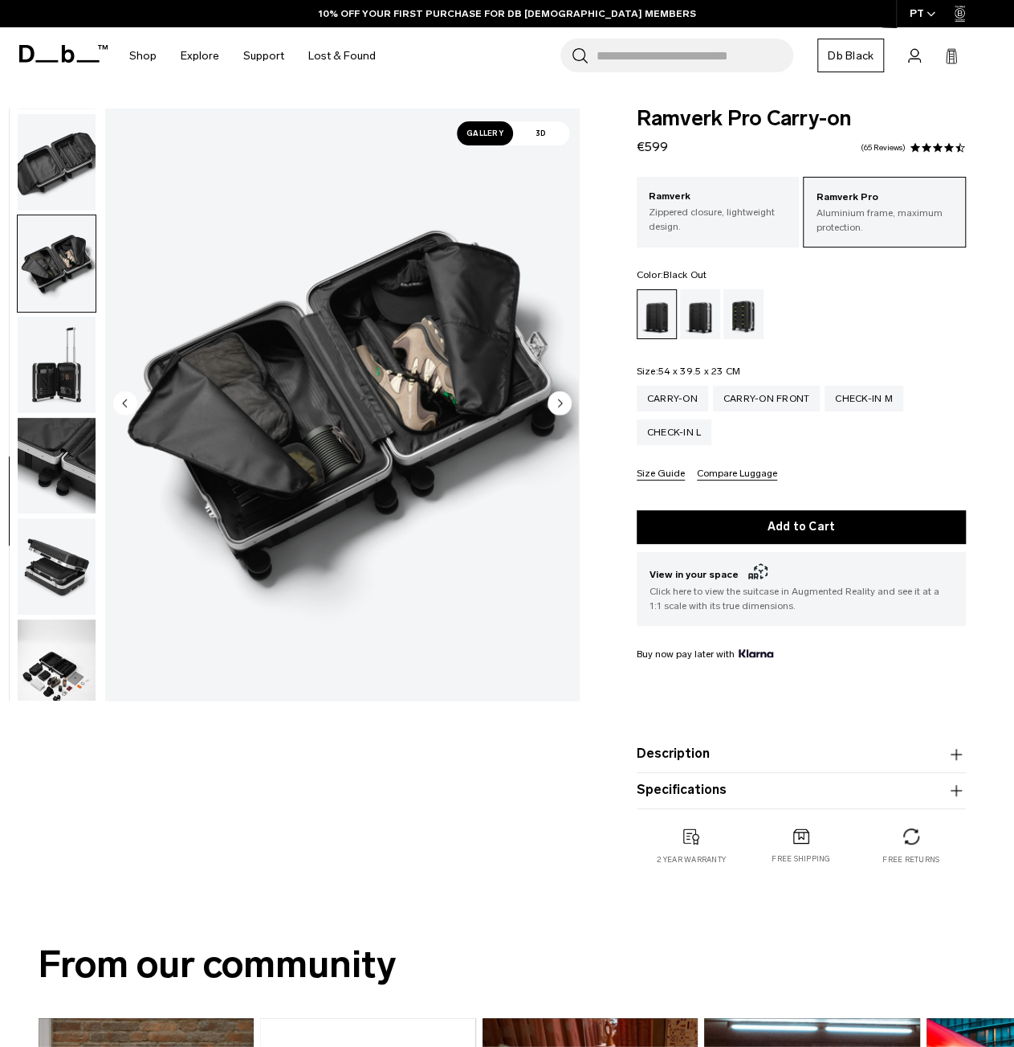
scroll to position [821, 0]
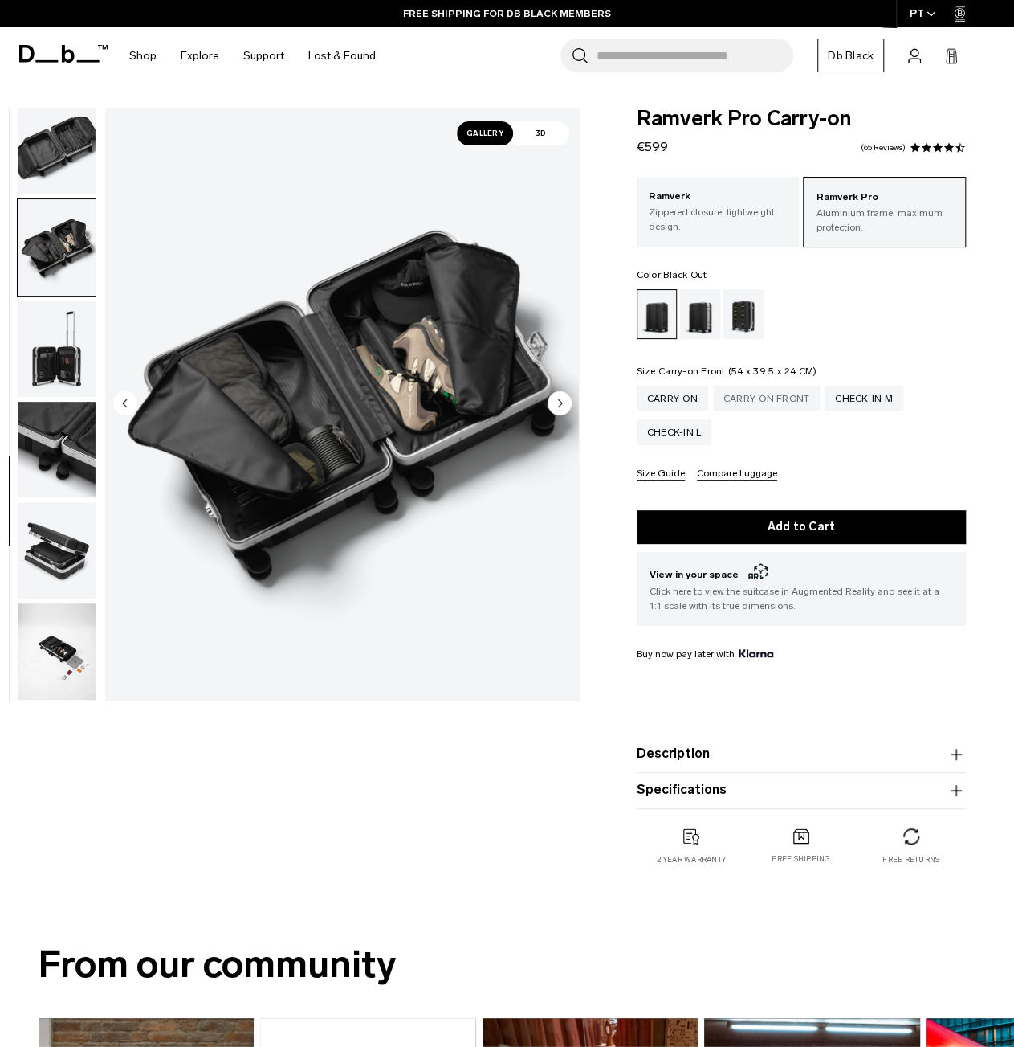
click at [782, 404] on div "Carry-on Front" at bounding box center [767, 399] width 108 height 26
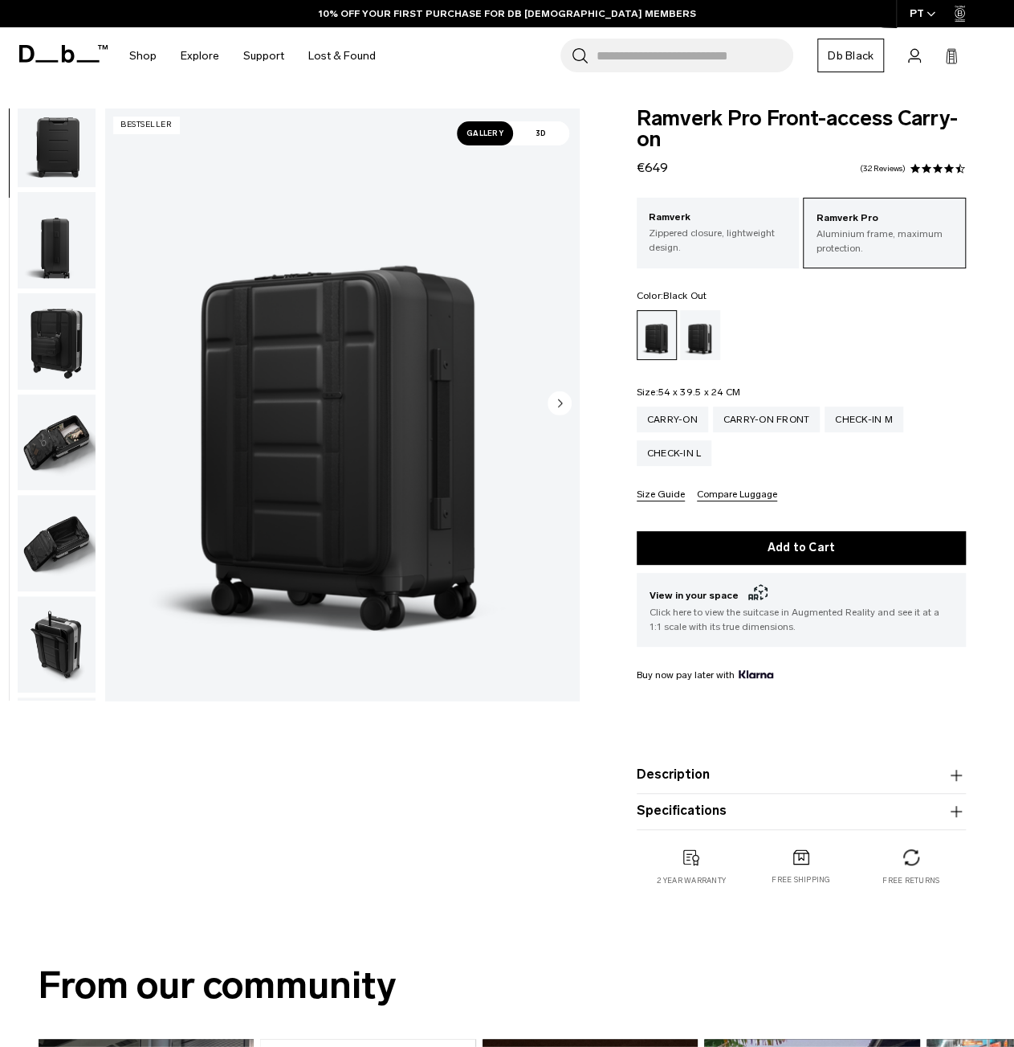
click at [62, 428] on img "button" at bounding box center [57, 442] width 78 height 96
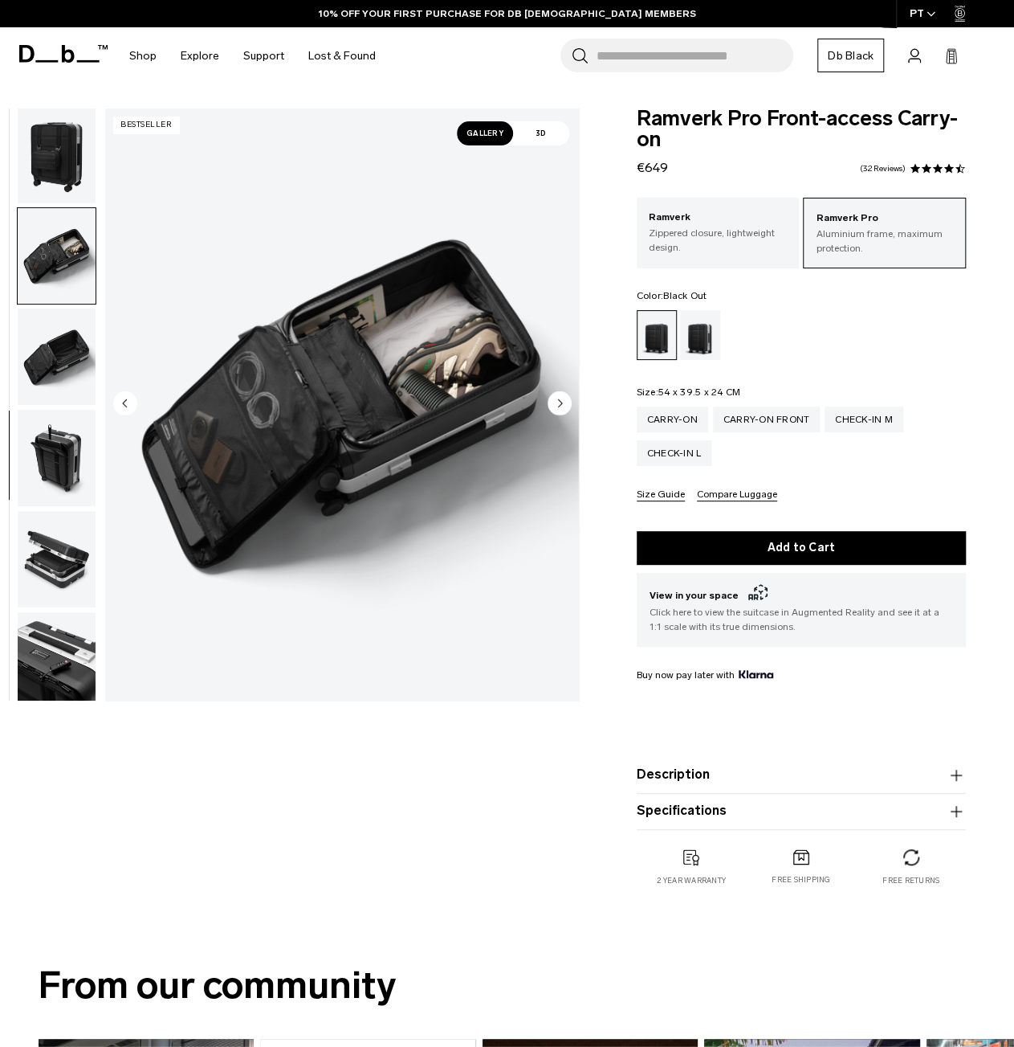
scroll to position [517, 0]
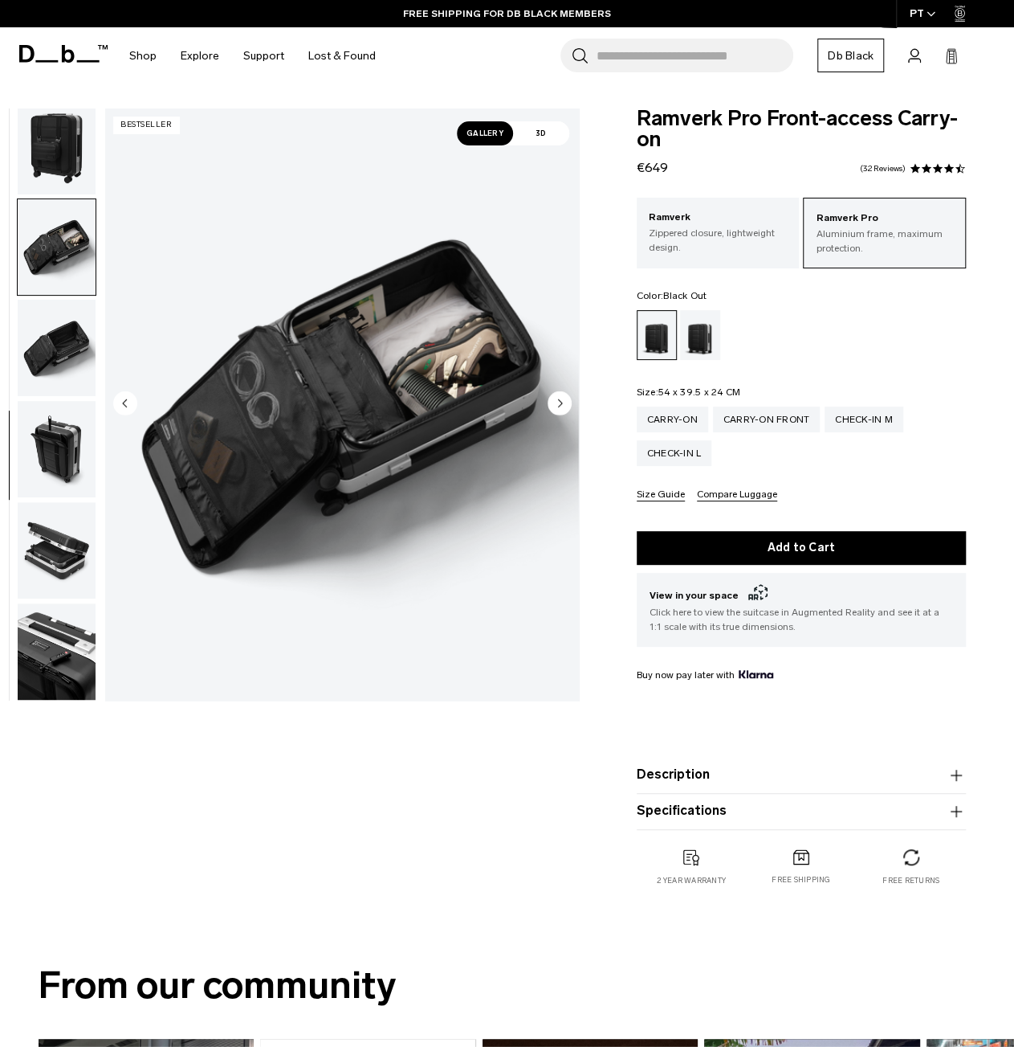
click at [51, 556] on img "button" at bounding box center [57, 550] width 78 height 96
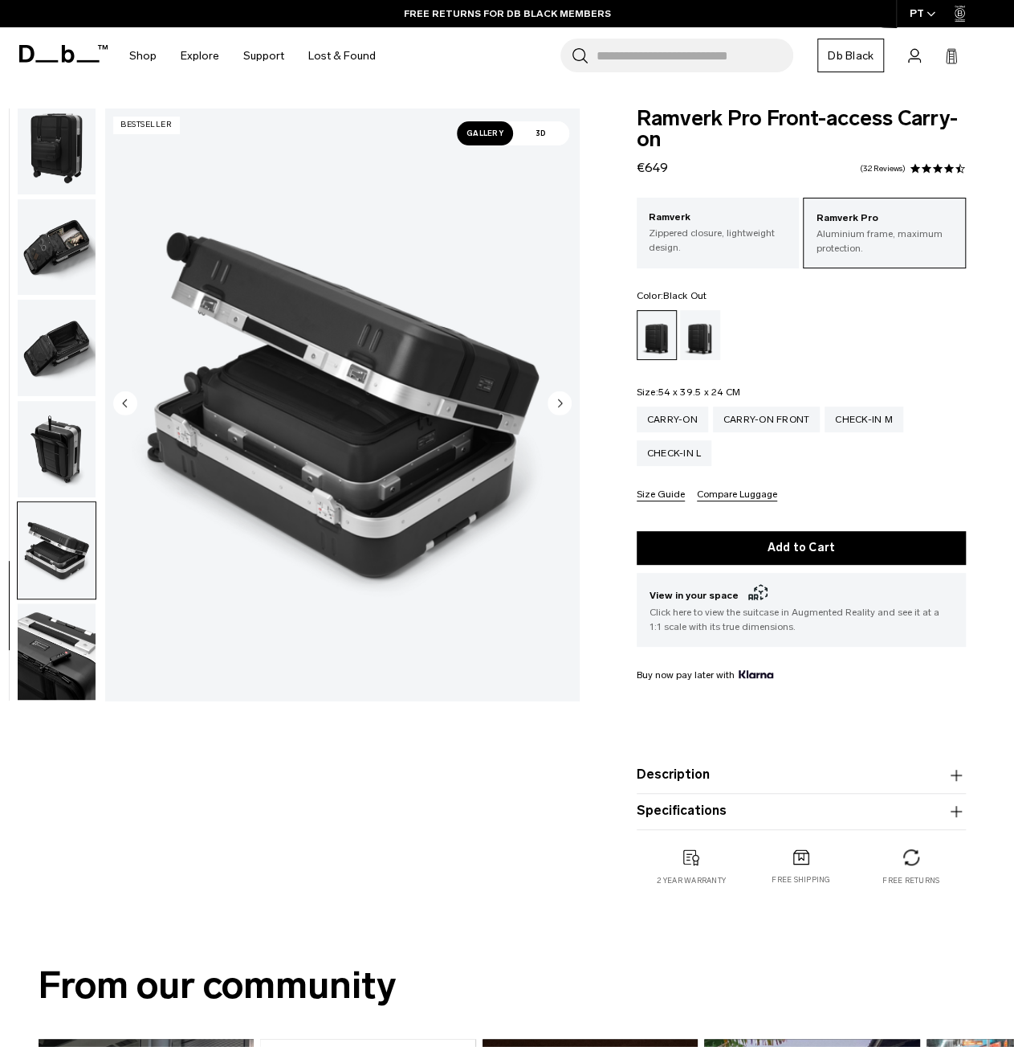
click at [67, 696] on img "button" at bounding box center [57, 651] width 78 height 96
